Goal: Task Accomplishment & Management: Manage account settings

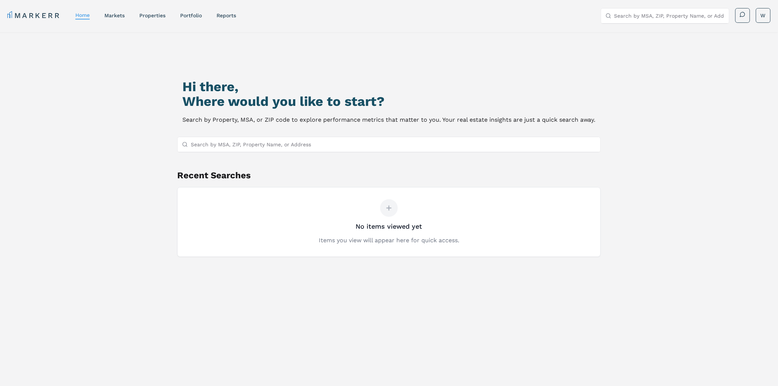
click at [193, 24] on div "MARKERR home markets properties Portfolio reports Search by MSA, ZIP, Property …" at bounding box center [389, 14] width 778 height 29
click at [195, 17] on link "Portfolio" at bounding box center [191, 16] width 22 height 6
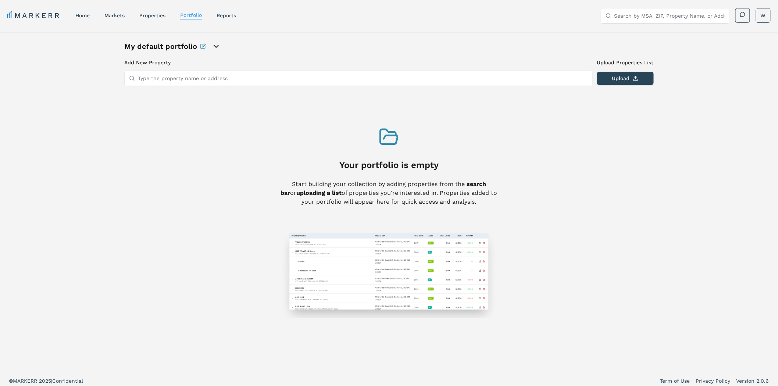
click at [459, 71] on div at bounding box center [358, 79] width 469 height 16
click at [449, 78] on input "Type the property name or address" at bounding box center [363, 78] width 450 height 15
paste input "[STREET_ADDRESS]"
type input "[STREET_ADDRESS]"
click at [609, 78] on button "Upload" at bounding box center [625, 78] width 57 height 13
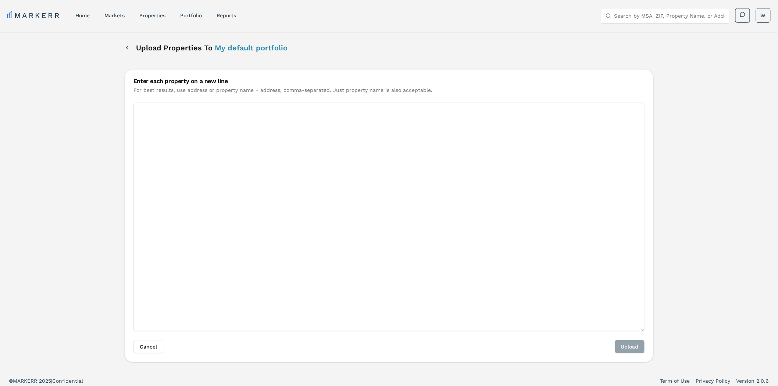
click at [439, 174] on textarea "Enter each property on a new line" at bounding box center [389, 217] width 511 height 229
paste textarea "[STREET_ADDRESS]"
type textarea "[STREET_ADDRESS]"
click at [625, 347] on button "Upload" at bounding box center [629, 346] width 29 height 13
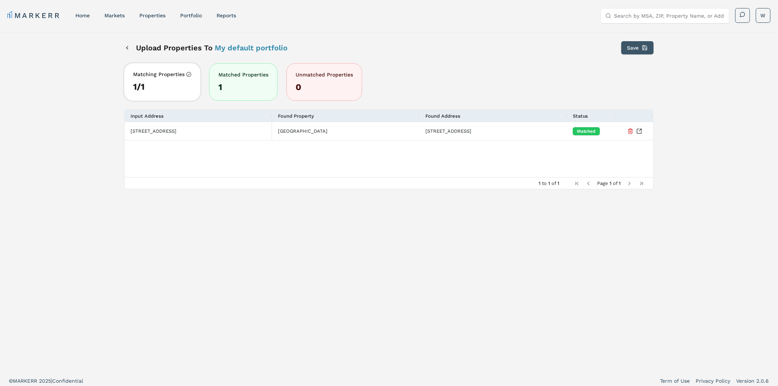
click at [640, 49] on button "Save" at bounding box center [638, 47] width 32 height 13
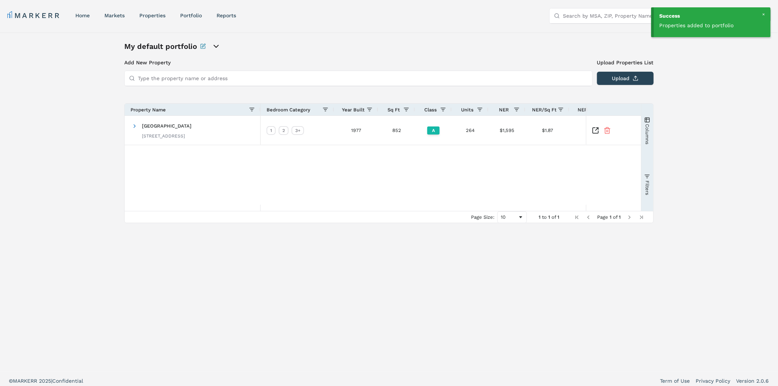
click at [764, 13] on div at bounding box center [764, 14] width 7 height 7
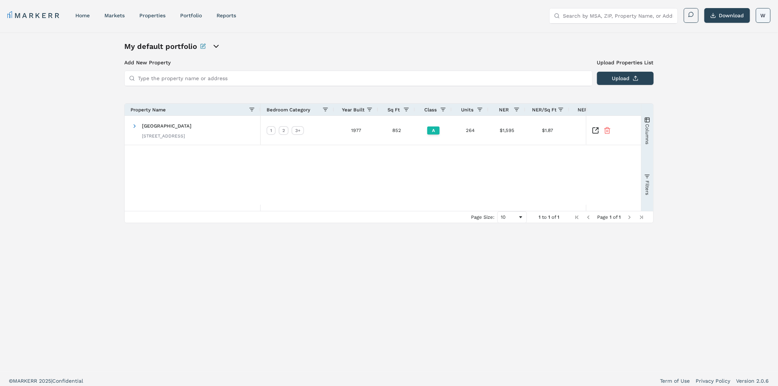
click at [764, 14] on html "MARKERR home markets properties Portfolio reports Search by MSA, ZIP, Property …" at bounding box center [389, 195] width 778 height 391
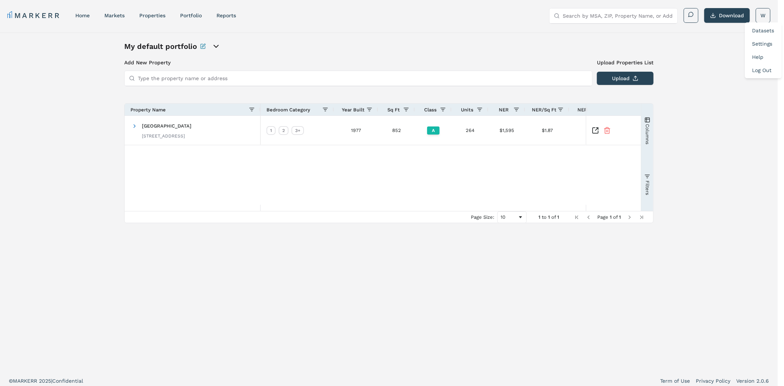
click at [760, 68] on link "Log Out" at bounding box center [762, 70] width 19 height 6
